Goal: Navigation & Orientation: Find specific page/section

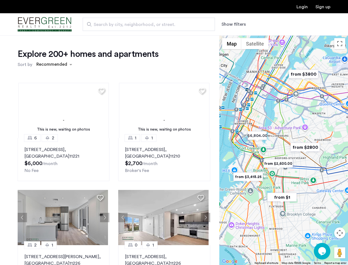
click at [233, 24] on button "Show filters" at bounding box center [234, 24] width 24 height 7
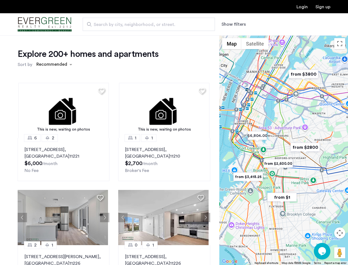
click at [54, 65] on div "Explore 200+ homes and apartments Sort by Recommended This is new, waiting on p…" at bounding box center [174, 167] width 348 height 265
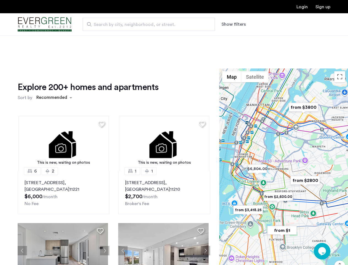
click at [100, 90] on h1 "Explore 200+ homes and apartments" at bounding box center [88, 87] width 141 height 11
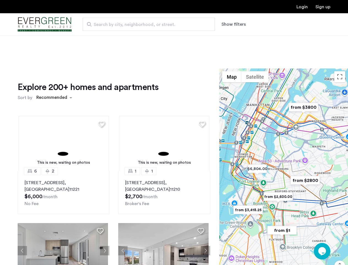
click at [63, 110] on div "Explore 200+ homes and apartments Sort by Recommended This is new, waiting on p…" at bounding box center [114, 190] width 193 height 217
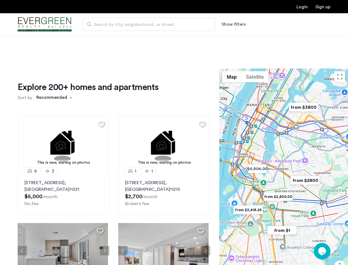
click at [63, 159] on img at bounding box center [63, 143] width 90 height 55
click at [200, 90] on div "Explore 200+ homes and apartments Sort by Recommended" at bounding box center [114, 92] width 193 height 21
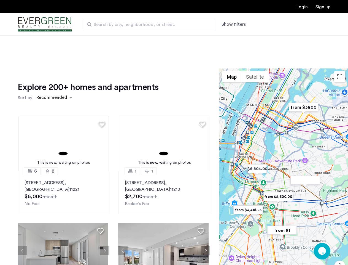
click at [162, 110] on div "Explore 200+ homes and apartments Sort by Recommended This is new, waiting on p…" at bounding box center [114, 190] width 193 height 217
click at [162, 159] on img at bounding box center [164, 143] width 90 height 55
click at [22, 217] on div "This is new, waiting on photos 6 2 [STREET_ADDRESS] $6,000 /month No Fee This i…" at bounding box center [114, 204] width 202 height 187
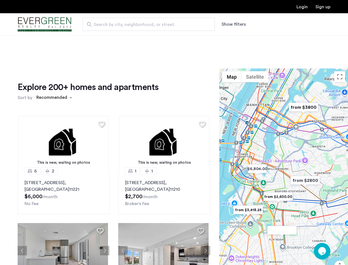
click at [100, 197] on div "[STREET_ADDRESS] $6,000 /month No Fee" at bounding box center [64, 193] width 78 height 28
